Goal: Book appointment/travel/reservation

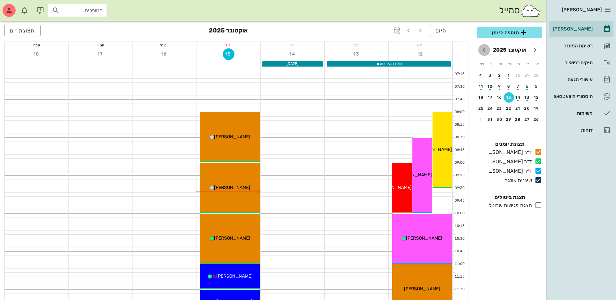
click at [483, 50] on icon "חודש הבא" at bounding box center [484, 50] width 8 height 8
click at [509, 107] on div "19" at bounding box center [509, 108] width 10 height 5
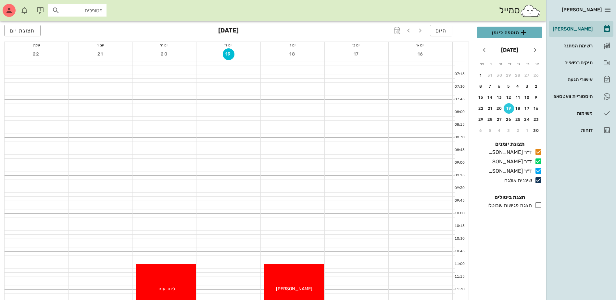
click at [502, 32] on span "הוספה ליומן" at bounding box center [509, 33] width 55 height 8
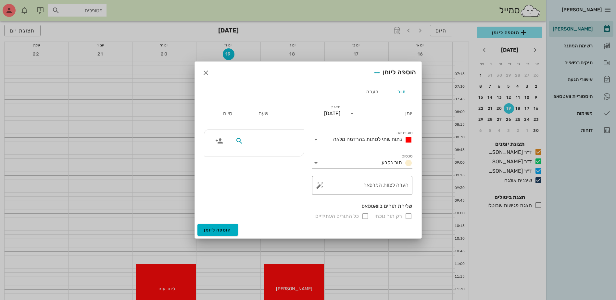
click at [283, 140] on input "text" at bounding box center [270, 141] width 50 height 8
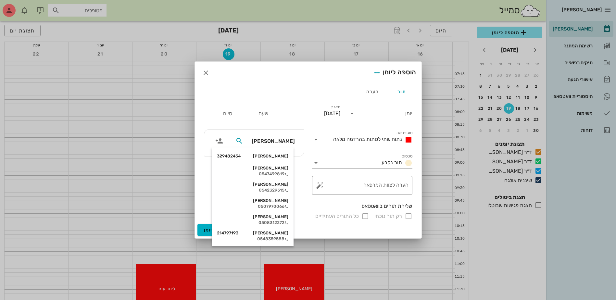
type input "ליא"
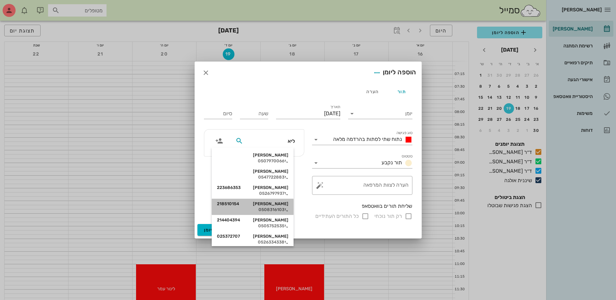
click at [269, 207] on div "[PERSON_NAME] 218510154 0508316103" at bounding box center [252, 207] width 71 height 16
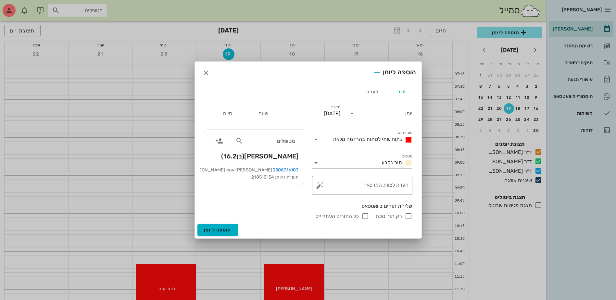
drag, startPoint x: 376, startPoint y: 134, endPoint x: 374, endPoint y: 138, distance: 4.4
click at [374, 138] on div "סוג פגישה נתוח שתי לסתות בהרדמה מלאה" at bounding box center [362, 138] width 100 height 14
drag, startPoint x: 374, startPoint y: 138, endPoint x: 384, endPoint y: 136, distance: 10.0
click at [384, 136] on div "נתוח שתי לסתות בהרדמה מלאה" at bounding box center [372, 140] width 82 height 8
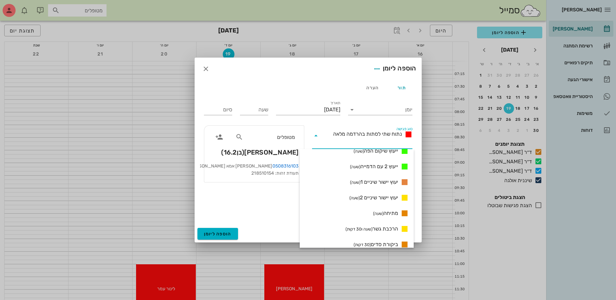
scroll to position [390, 0]
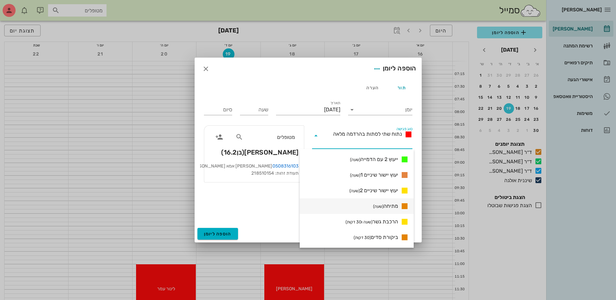
click at [378, 210] on div "מתיחה (שעה)" at bounding box center [357, 206] width 114 height 16
type input "01:00"
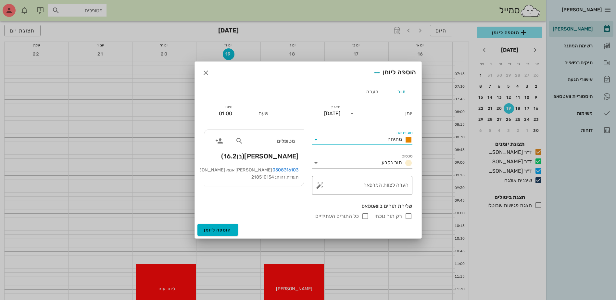
click at [367, 113] on input "יומן" at bounding box center [384, 113] width 55 height 10
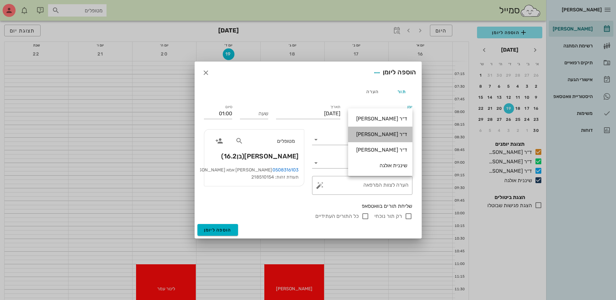
click at [380, 132] on div "ד״ר [PERSON_NAME]" at bounding box center [380, 134] width 54 height 6
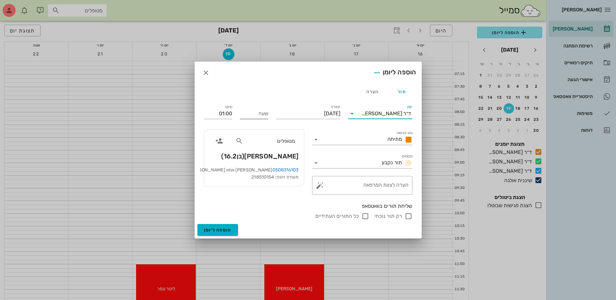
drag, startPoint x: 258, startPoint y: 114, endPoint x: 251, endPoint y: 113, distance: 6.2
click at [257, 114] on input "שעה" at bounding box center [254, 113] width 28 height 10
type input "09:00"
type input "10:00"
click at [256, 209] on div "שליחת תורים בוואטסאפ" at bounding box center [308, 206] width 209 height 7
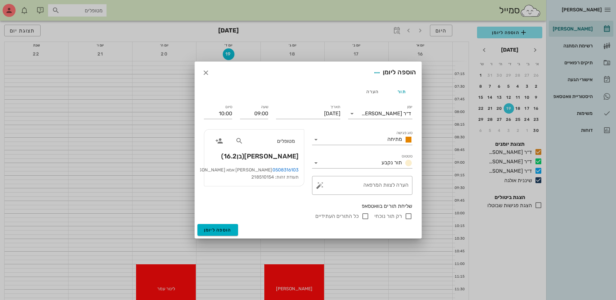
click at [406, 218] on input "רק תור נוכחי" at bounding box center [409, 216] width 8 height 8
checkbox input "false"
click at [219, 228] on span "הוספה ליומן" at bounding box center [218, 230] width 28 height 6
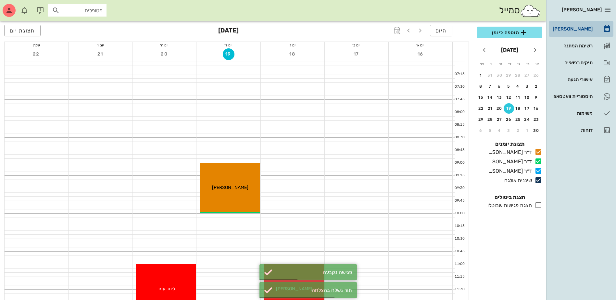
click at [576, 30] on div "[PERSON_NAME]" at bounding box center [572, 28] width 41 height 5
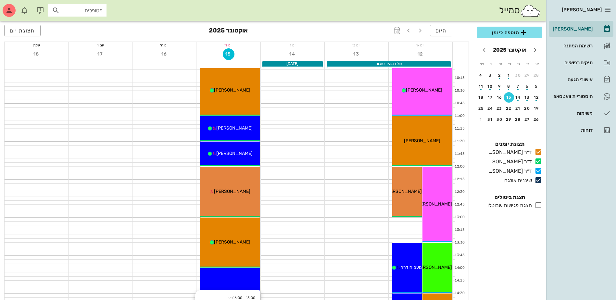
scroll to position [130, 0]
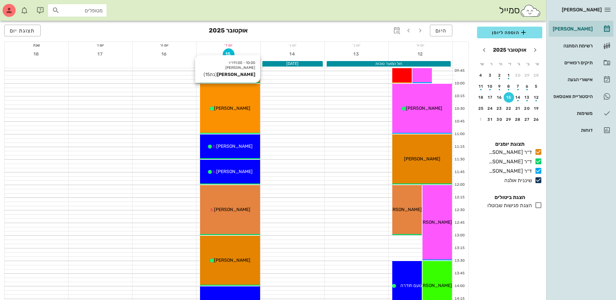
click at [236, 103] on div "10:00 - 11:00 ד״ר [PERSON_NAME] [PERSON_NAME] (בת 15 ) [PERSON_NAME]" at bounding box center [230, 109] width 60 height 50
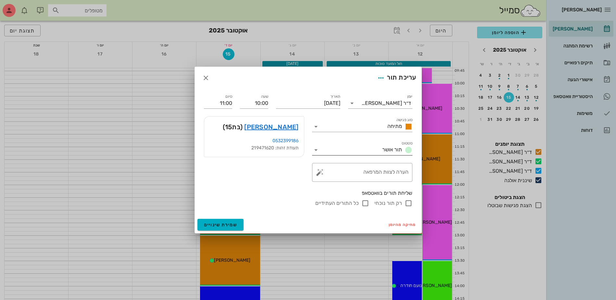
click at [395, 148] on span "תור אושר" at bounding box center [392, 150] width 20 height 6
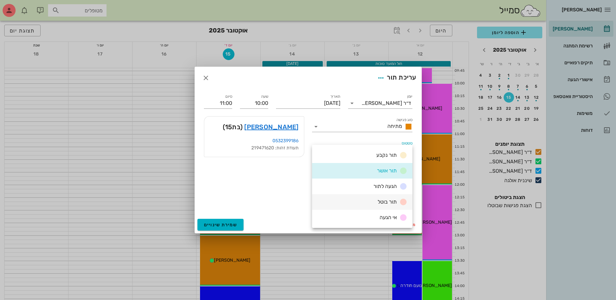
click at [389, 201] on span "תור בוטל" at bounding box center [387, 202] width 19 height 6
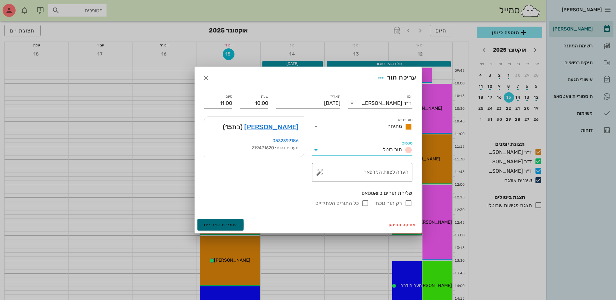
click at [224, 223] on span "שמירת שינויים" at bounding box center [220, 225] width 33 height 6
